Goal: Leave review/rating

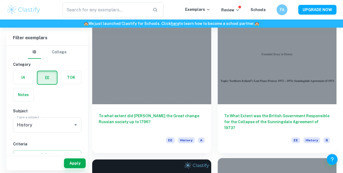
scroll to position [54, 0]
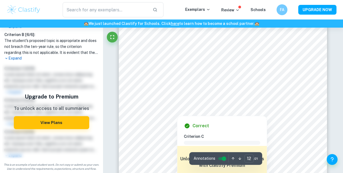
scroll to position [3362, 0]
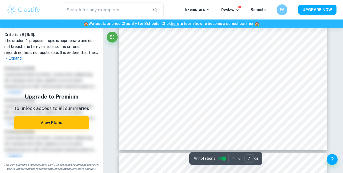
type input "6"
